Goal: Task Accomplishment & Management: Use online tool/utility

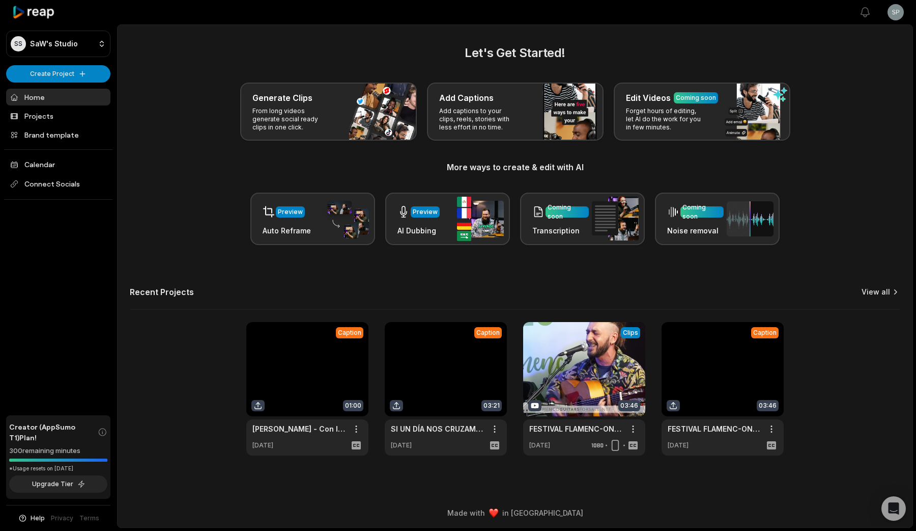
click at [873, 295] on link "View all" at bounding box center [876, 292] width 29 height 10
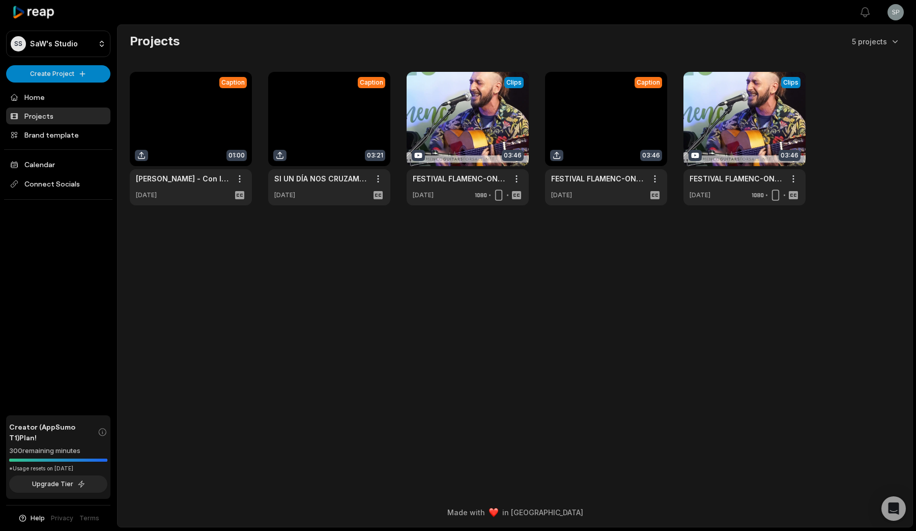
click at [193, 124] on link at bounding box center [191, 138] width 122 height 133
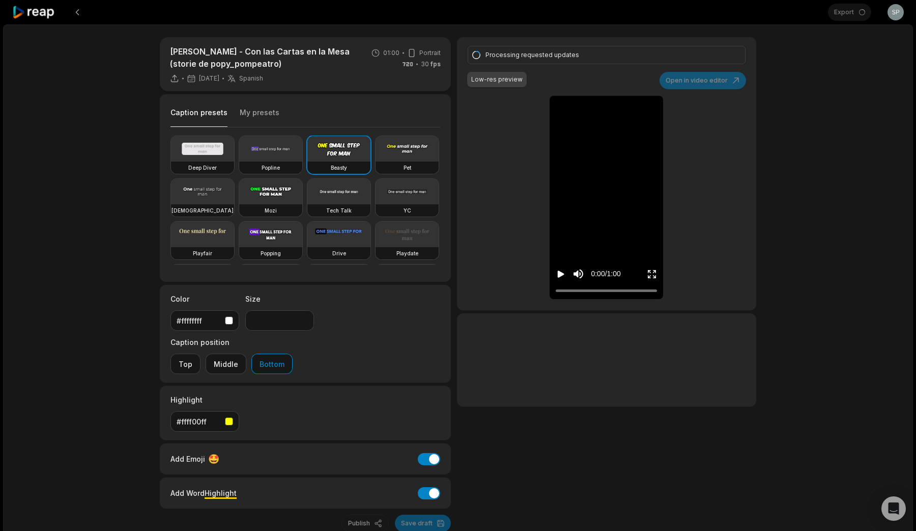
type input "**"
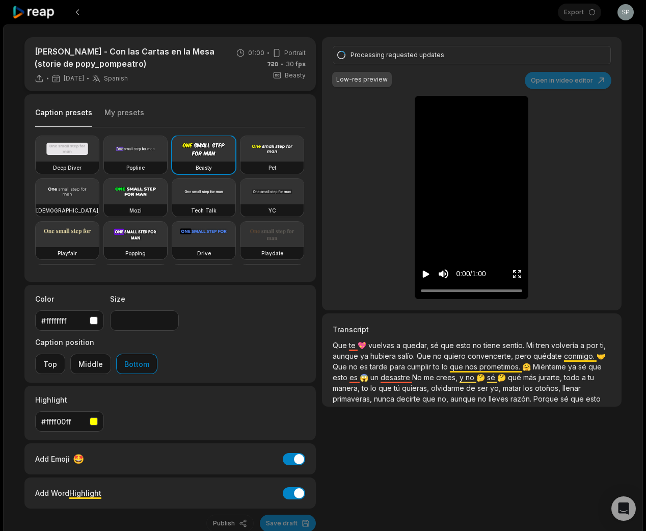
type input "**"
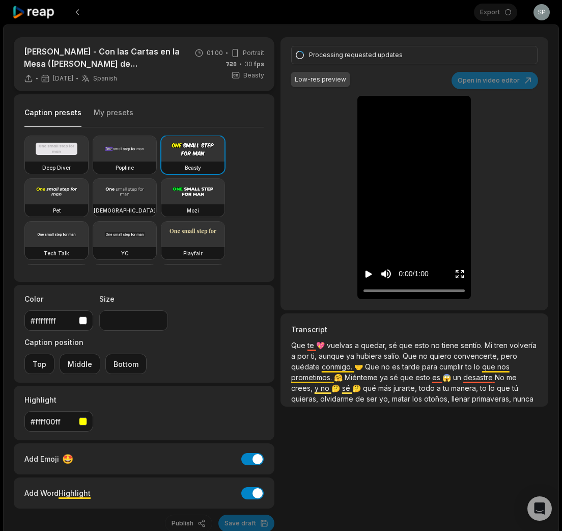
click at [409, 120] on video at bounding box center [414, 108] width 48 height 24
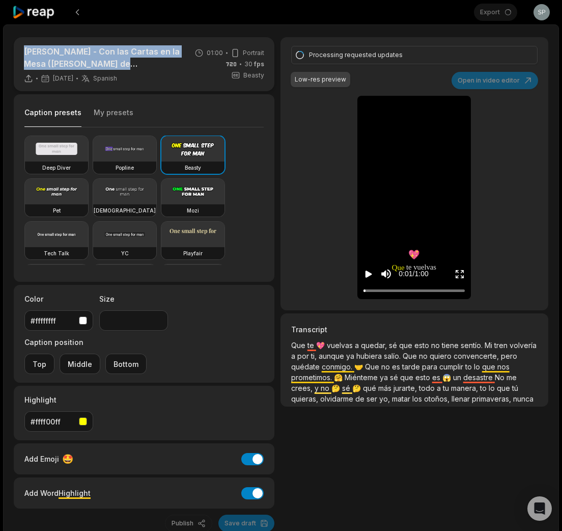
drag, startPoint x: 138, startPoint y: 65, endPoint x: 22, endPoint y: 52, distance: 116.8
click at [22, 52] on div "Javi Medina - Con las Cartas en la Mesa (storie de popy_pompeatro) 12 days ago …" at bounding box center [144, 64] width 261 height 54
copy p "[PERSON_NAME] - Con las Cartas en la Mesa (storie de popy_pompeatro)"
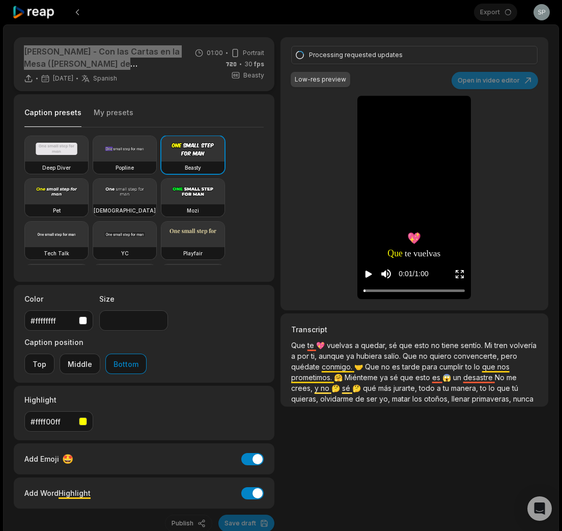
type input "**"
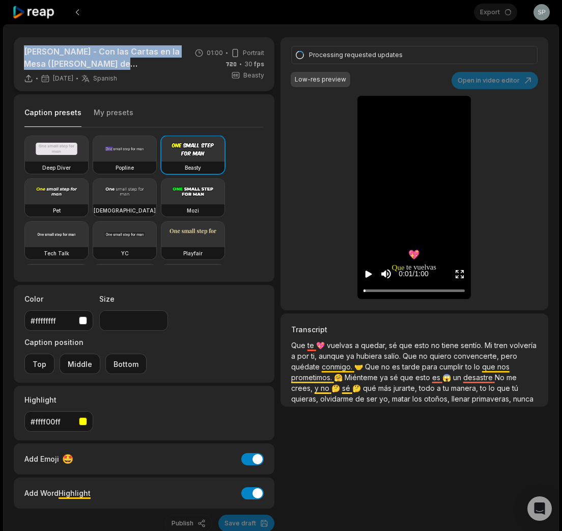
click at [42, 11] on icon at bounding box center [33, 13] width 43 height 14
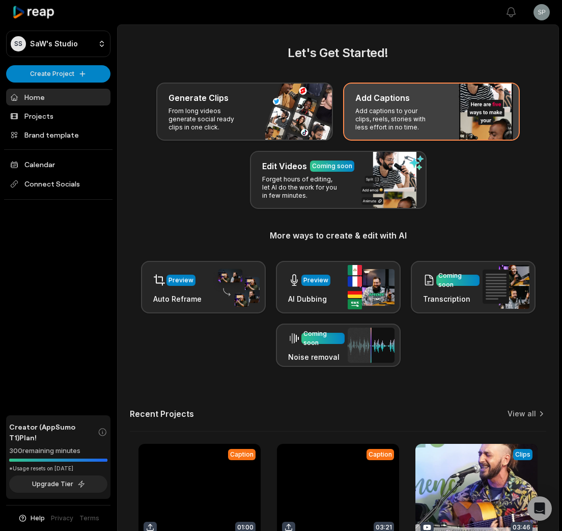
click at [434, 119] on div "Add Captions Add captions to your clips, reels, stories with less effort in no …" at bounding box center [431, 111] width 177 height 58
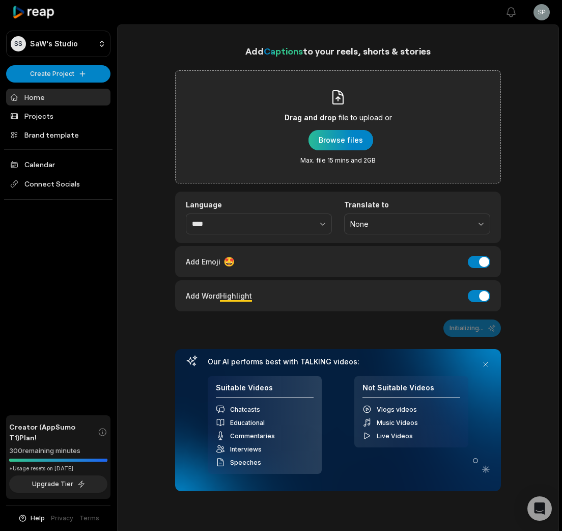
click at [342, 132] on div "button" at bounding box center [341, 140] width 65 height 20
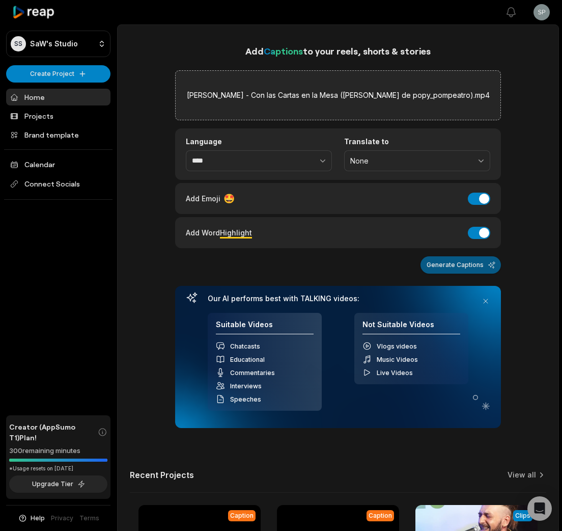
click at [489, 265] on button "Generate Captions" at bounding box center [461, 264] width 80 height 17
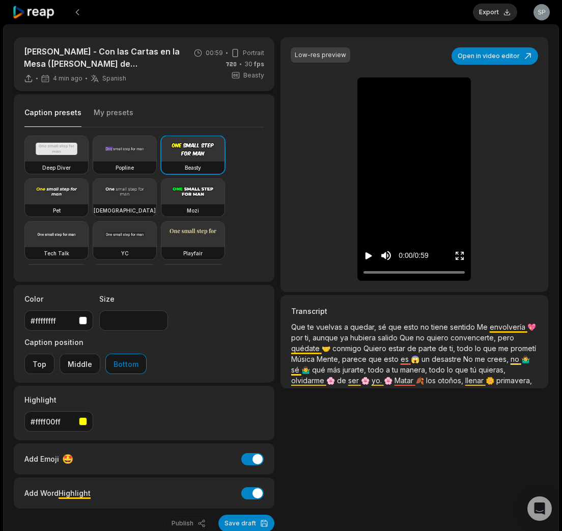
click at [50, 13] on icon at bounding box center [33, 13] width 43 height 14
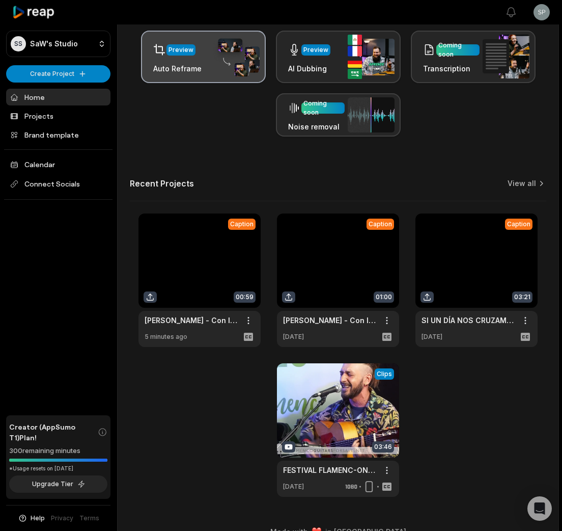
scroll to position [232, 0]
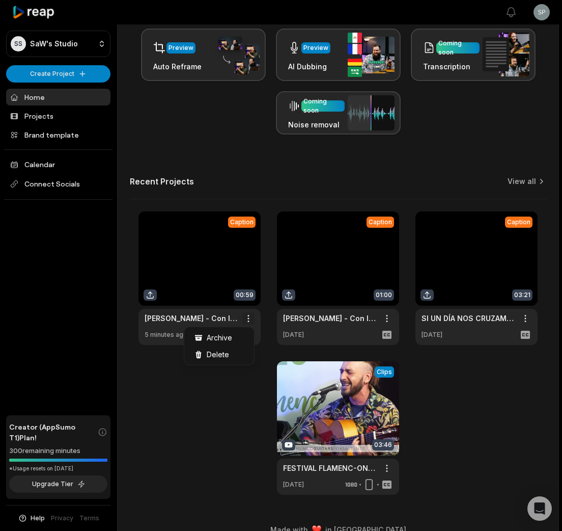
click at [248, 298] on html "SS SaW's Studio Create Project Home Projects Brand template Calendar Connect So…" at bounding box center [281, 33] width 562 height 531
click at [220, 351] on span "Delete" at bounding box center [218, 354] width 22 height 11
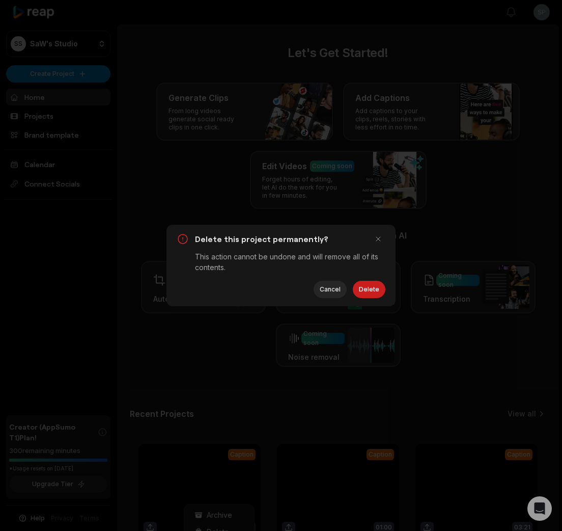
scroll to position [0, 0]
click at [371, 286] on button "Delete" at bounding box center [369, 289] width 33 height 17
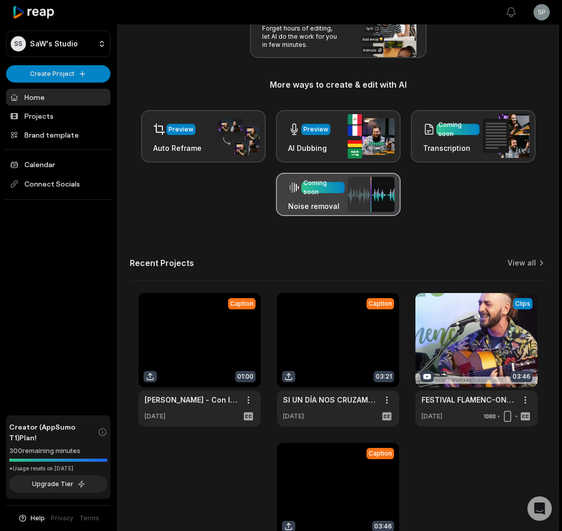
scroll to position [249, 0]
